Goal: Task Accomplishment & Management: Use online tool/utility

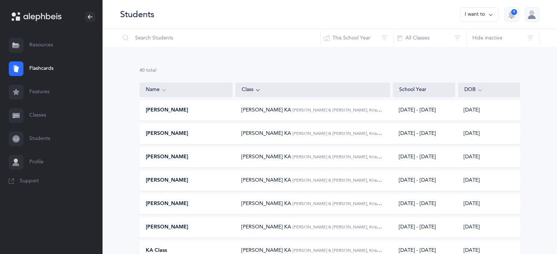
scroll to position [835, 0]
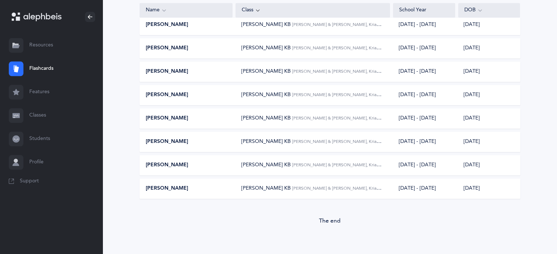
click at [40, 116] on link "Classes" at bounding box center [51, 115] width 103 height 23
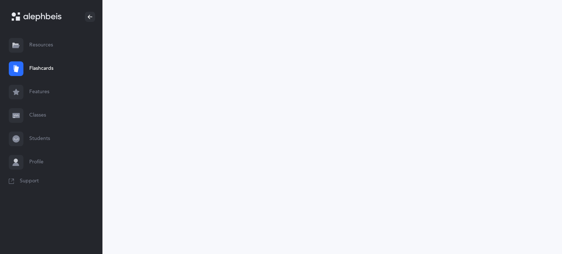
click at [40, 116] on link "Classes" at bounding box center [51, 115] width 103 height 23
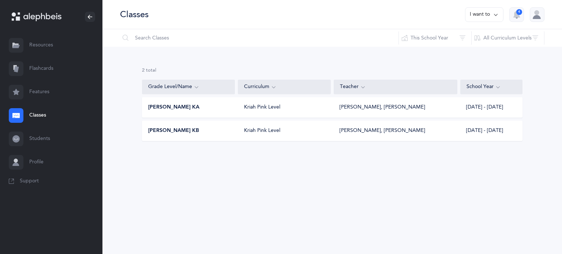
click at [187, 111] on div "[PERSON_NAME] KA Kriah Pink Level [PERSON_NAME], [PERSON_NAME] [DATE] - [DATE]" at bounding box center [332, 107] width 381 height 21
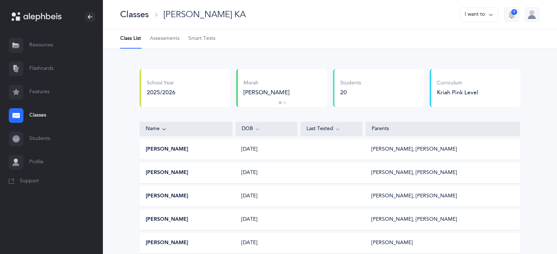
click at [212, 41] on span "Smart Tests" at bounding box center [201, 38] width 27 height 7
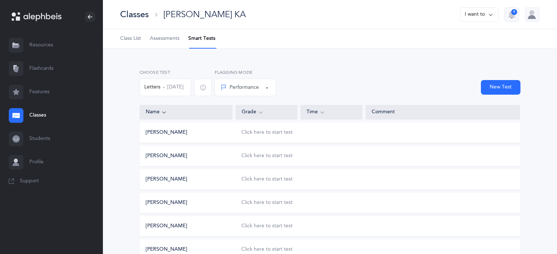
click at [281, 138] on div "[PERSON_NAME] Click here to start test" at bounding box center [329, 133] width 381 height 21
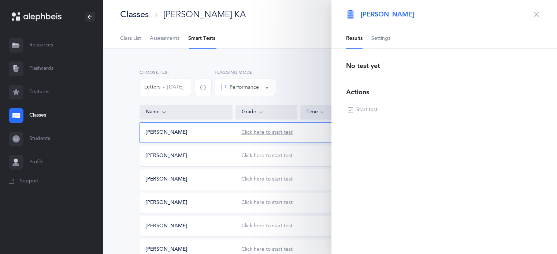
click at [265, 132] on div "Click here to start test" at bounding box center [266, 132] width 51 height 7
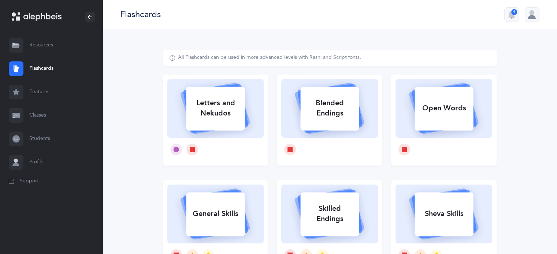
click at [42, 116] on link "Classes" at bounding box center [51, 115] width 103 height 23
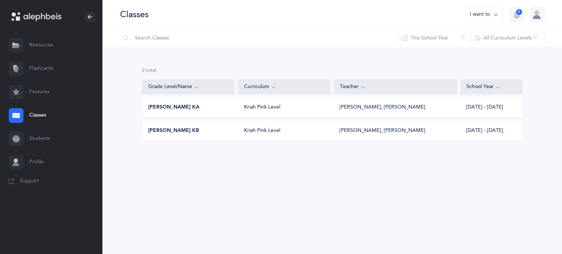
click at [179, 108] on span "Morah Nacy KA" at bounding box center [173, 107] width 51 height 7
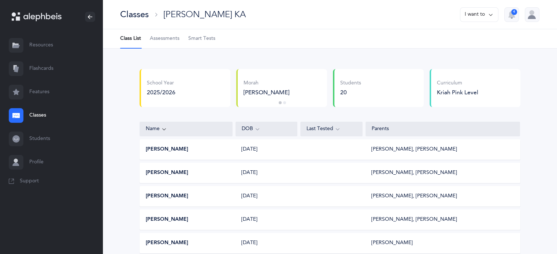
click at [202, 34] on link "Smart Tests" at bounding box center [201, 38] width 27 height 19
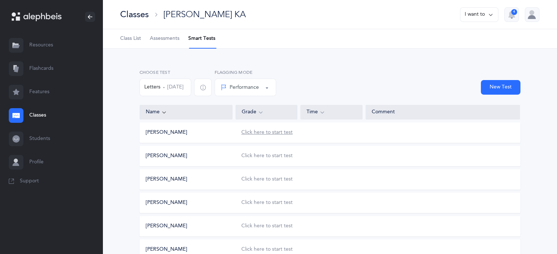
click at [260, 133] on div "Click here to start test" at bounding box center [266, 132] width 51 height 7
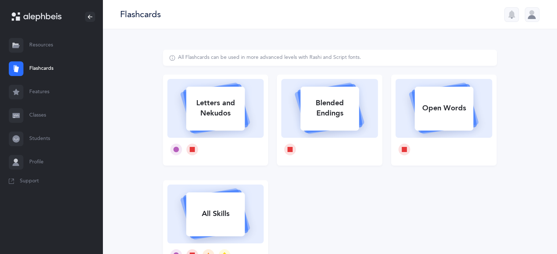
select select
select select "single"
